Goal: Task Accomplishment & Management: Use online tool/utility

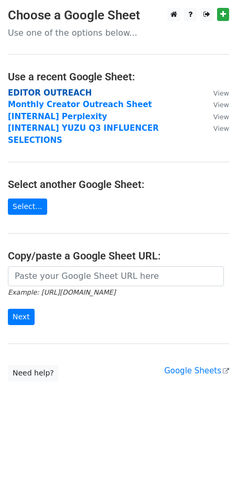
click at [73, 88] on strong "EDITOR OUTREACH" at bounding box center [50, 92] width 84 height 9
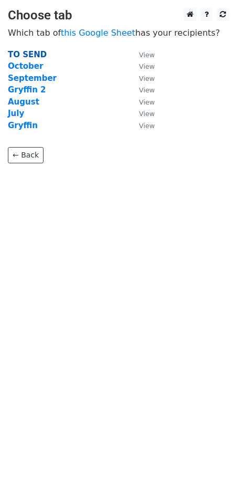
click at [19, 52] on strong "TO SEND" at bounding box center [27, 54] width 39 height 9
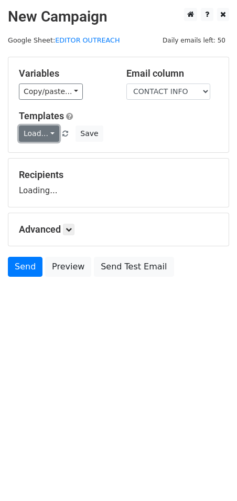
click at [49, 131] on link "Load..." at bounding box center [39, 133] width 40 height 16
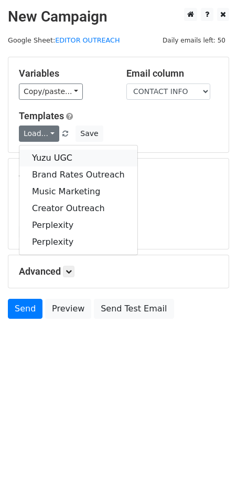
click at [47, 150] on link "Yuzu UGC" at bounding box center [78, 158] width 118 height 17
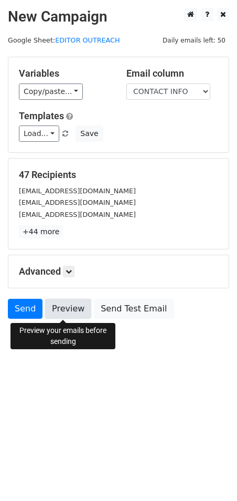
click at [54, 314] on link "Preview" at bounding box center [68, 309] width 46 height 20
click at [179, 342] on body "New Campaign Daily emails left: 50 Google Sheet: EDITOR OUTREACH Variables Copy…" at bounding box center [118, 187] width 237 height 358
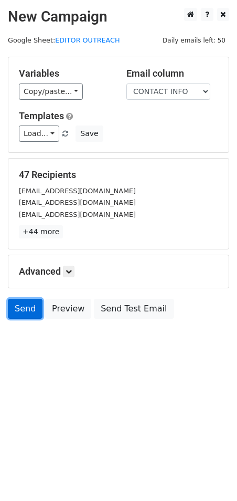
click at [14, 313] on link "Send" at bounding box center [25, 309] width 35 height 20
